Goal: Task Accomplishment & Management: Manage account settings

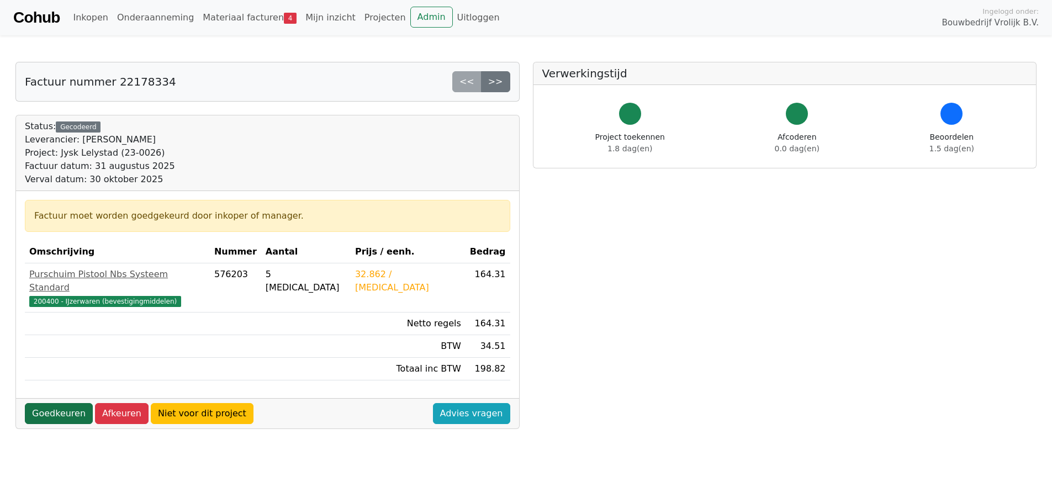
click at [60, 403] on link "Goedkeuren" at bounding box center [59, 413] width 68 height 21
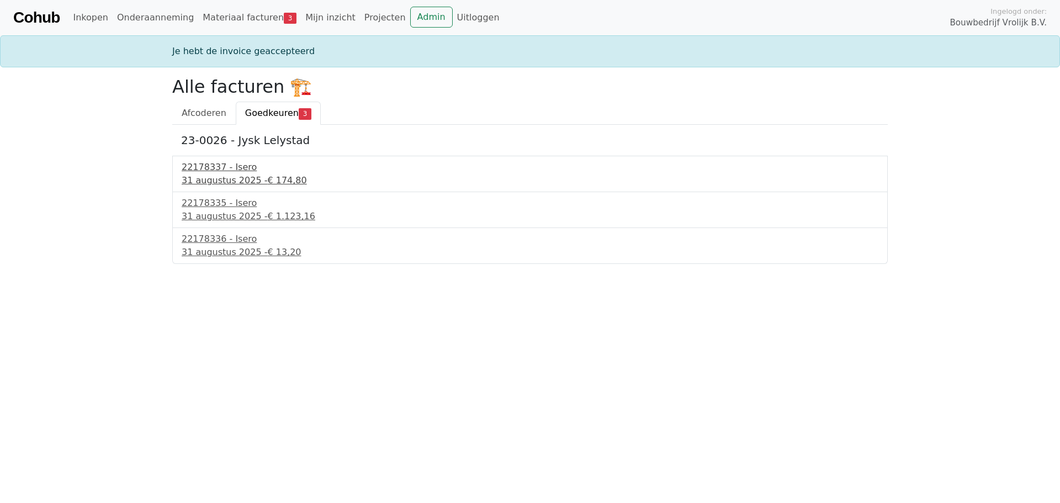
click at [216, 170] on div "22178337 - Isero" at bounding box center [530, 167] width 697 height 13
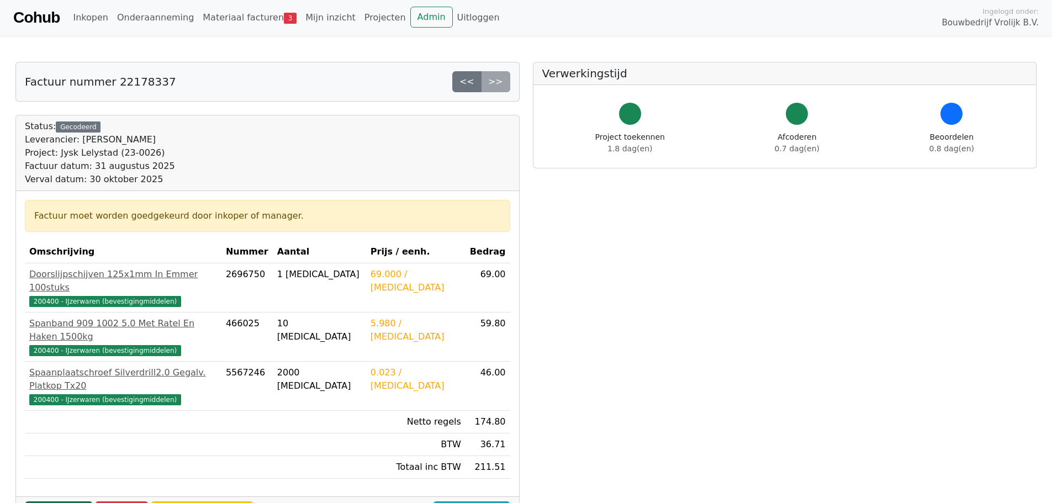
click at [51, 501] on link "Goedkeuren" at bounding box center [59, 511] width 68 height 21
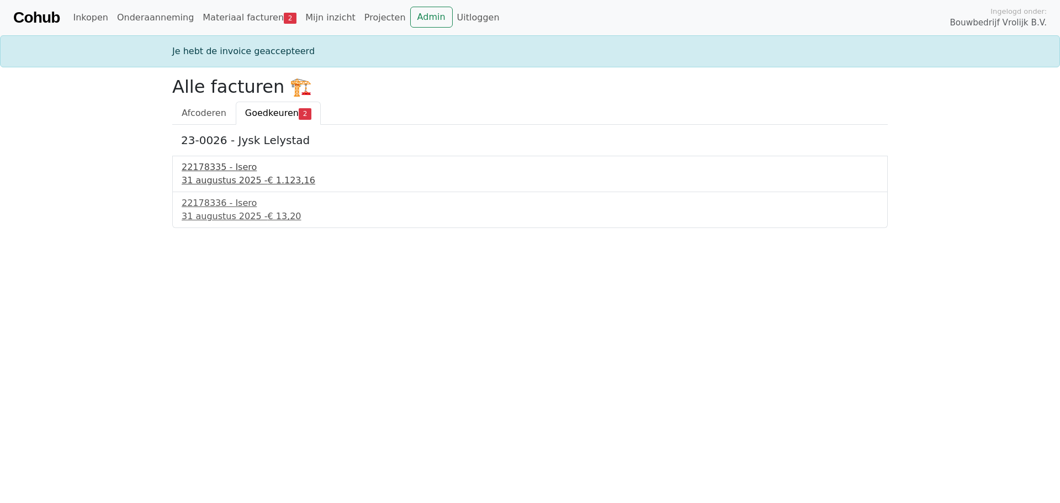
click at [230, 170] on div "22178335 - Isero" at bounding box center [530, 167] width 697 height 13
